Goal: Register for event/course

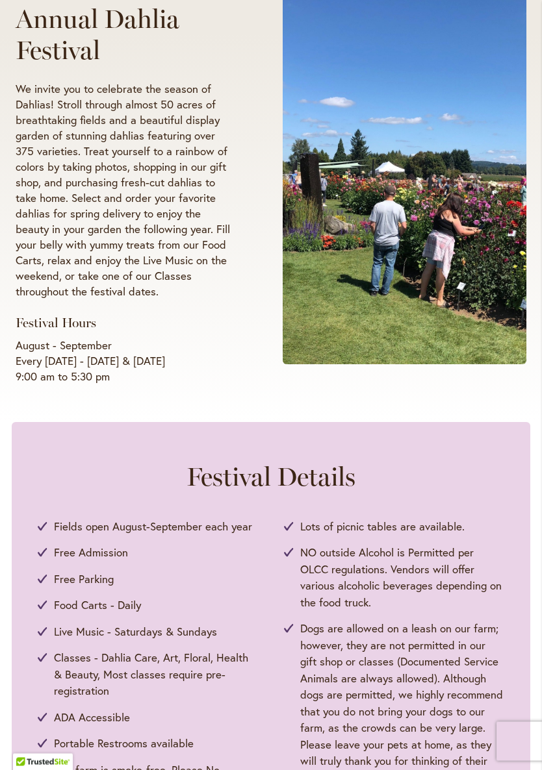
scroll to position [190, 0]
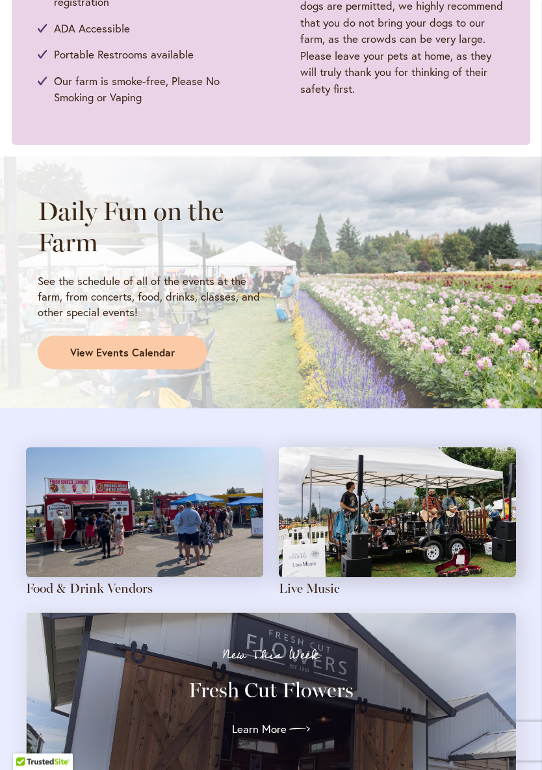
click at [29, 364] on div "Daily Fun on the Farm See the schedule of all of the events at the farm, from c…" at bounding box center [271, 282] width 542 height 251
click at [77, 356] on link "View Events Calendar" at bounding box center [122, 353] width 169 height 34
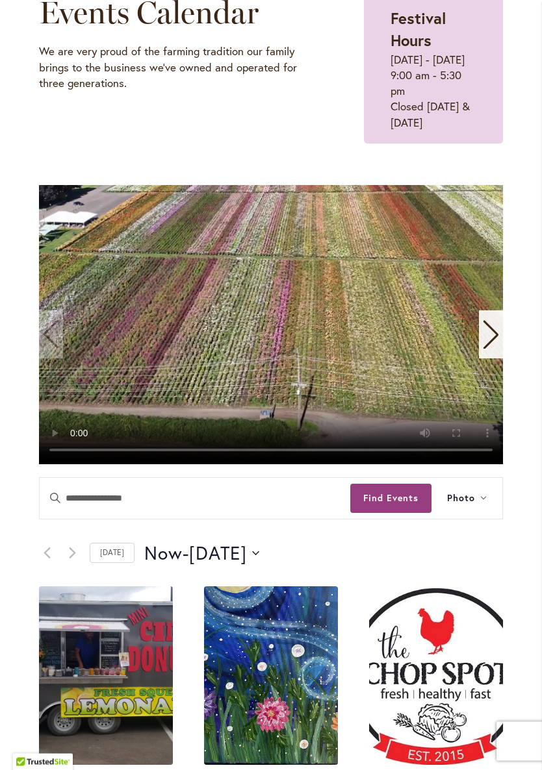
scroll to position [155, 0]
click at [264, 357] on video "1 / 11" at bounding box center [271, 324] width 464 height 279
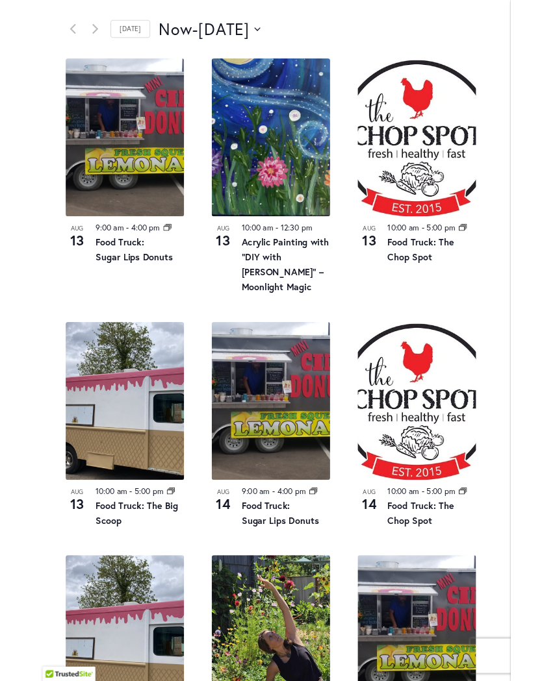
scroll to position [675, 0]
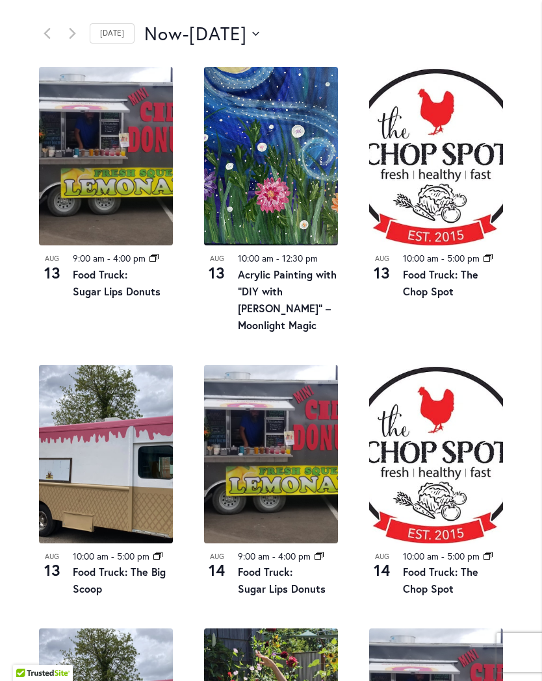
click at [264, 203] on img at bounding box center [271, 156] width 134 height 179
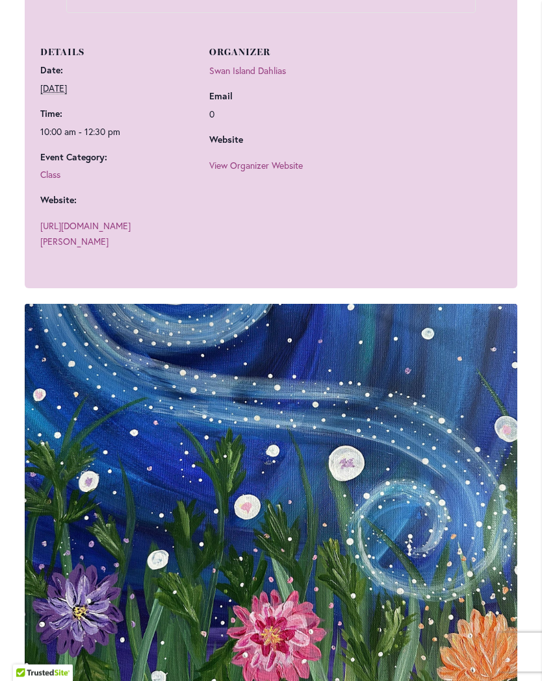
scroll to position [932, 0]
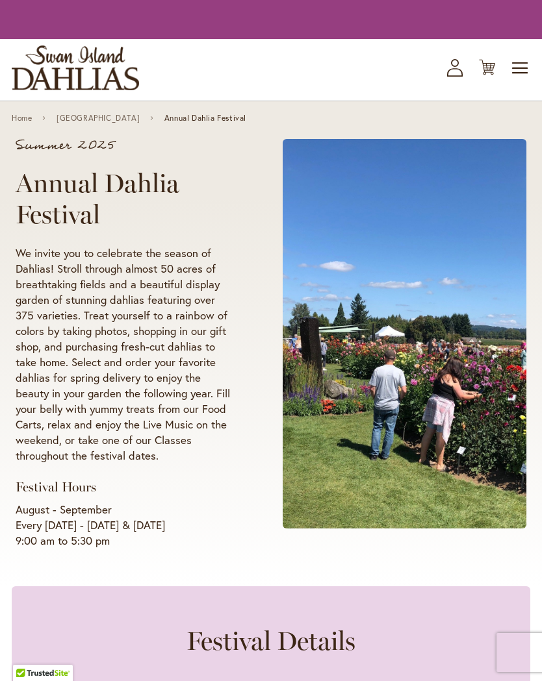
scroll to position [915, 0]
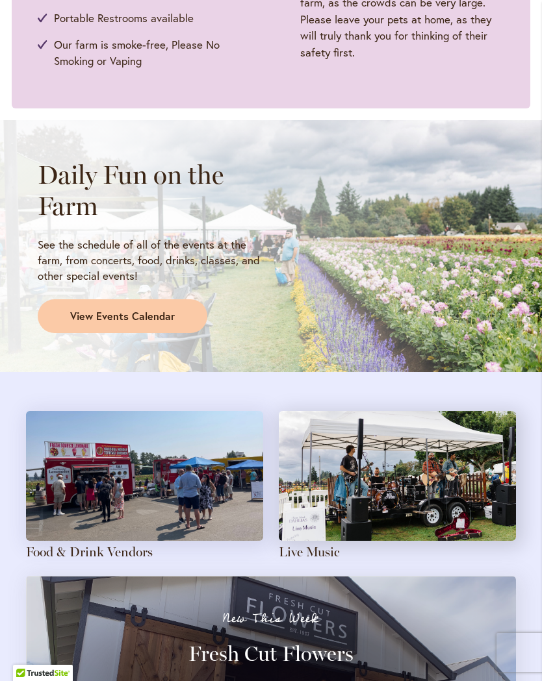
click at [68, 307] on link "View Events Calendar" at bounding box center [122, 316] width 169 height 34
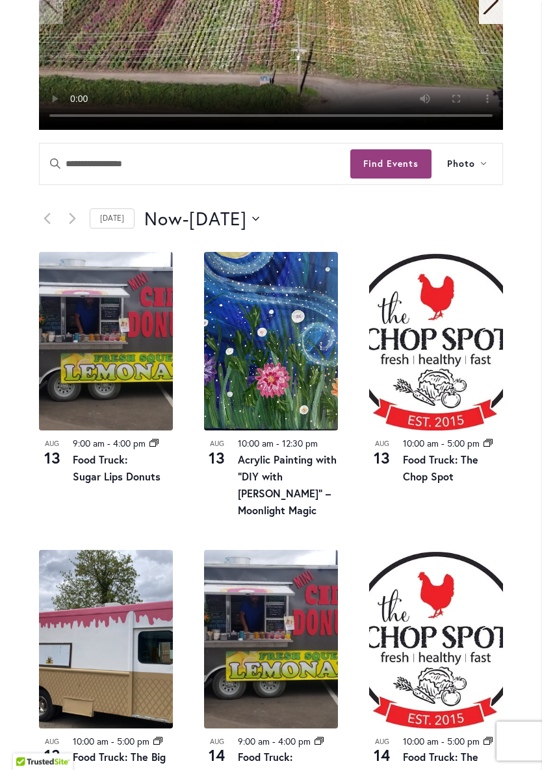
scroll to position [514, 0]
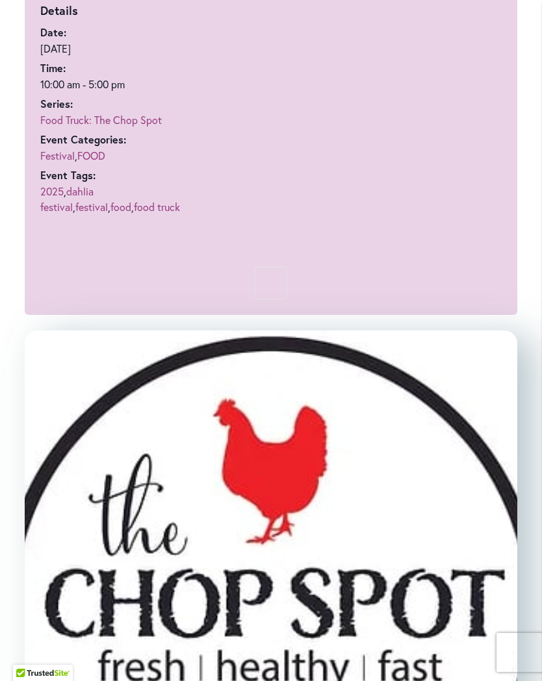
scroll to position [649, 0]
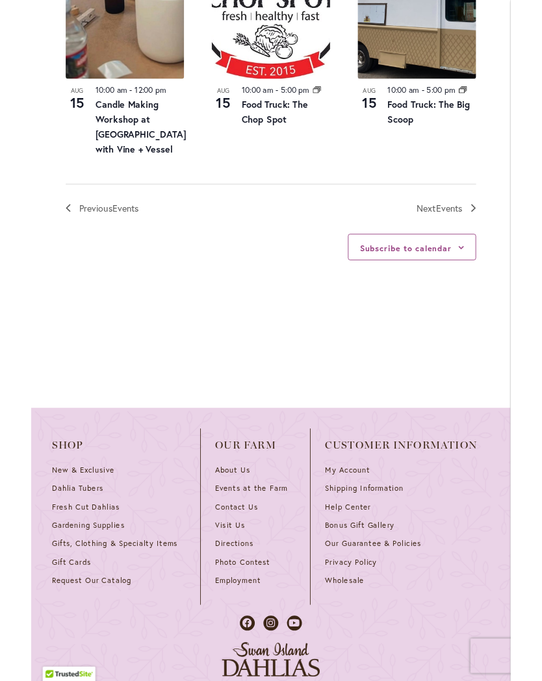
scroll to position [1727, 0]
